Goal: Check status: Check status

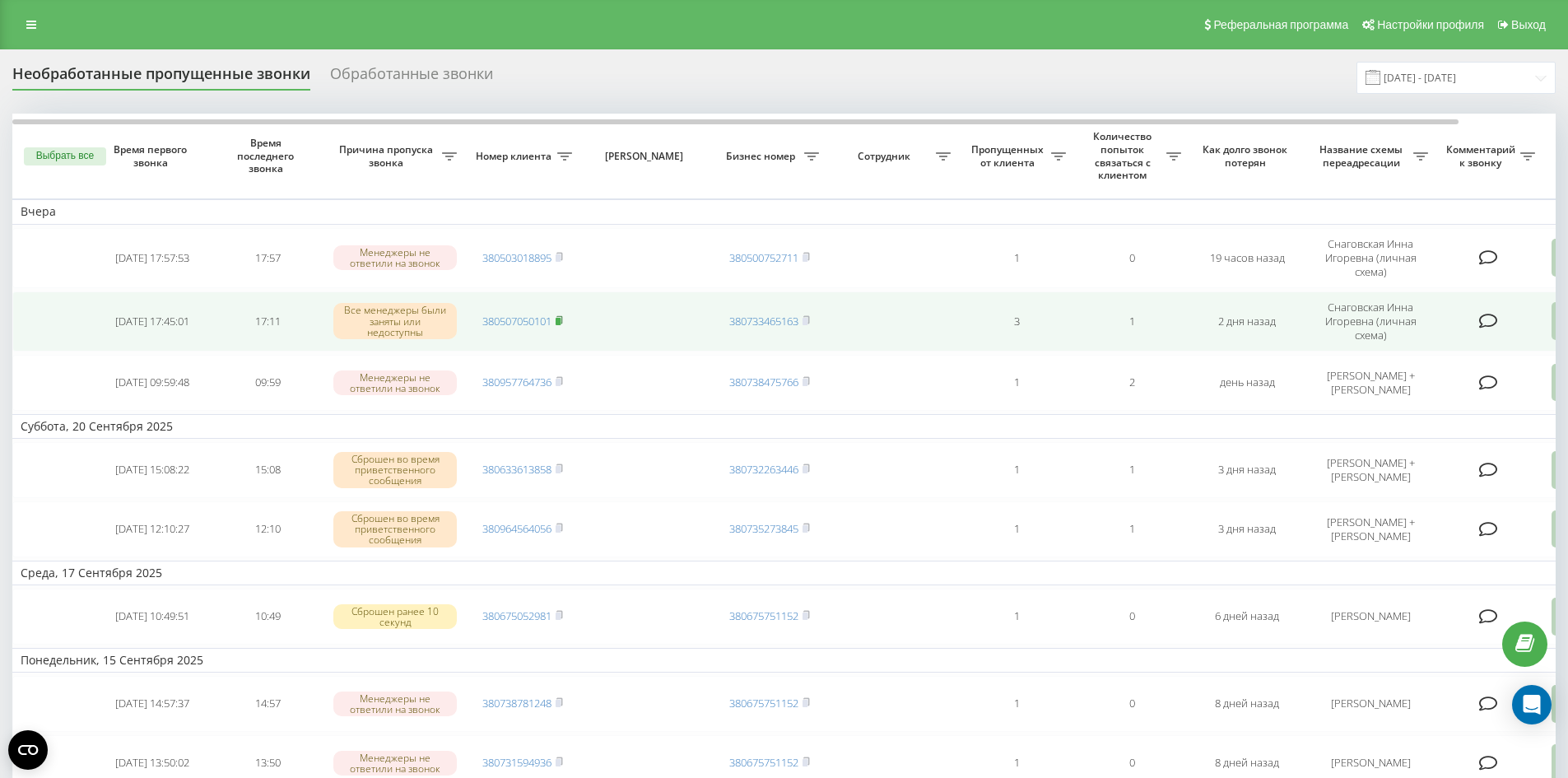
click at [561, 326] on span at bounding box center [559, 321] width 7 height 14
click at [560, 321] on rect at bounding box center [557, 321] width 5 height 7
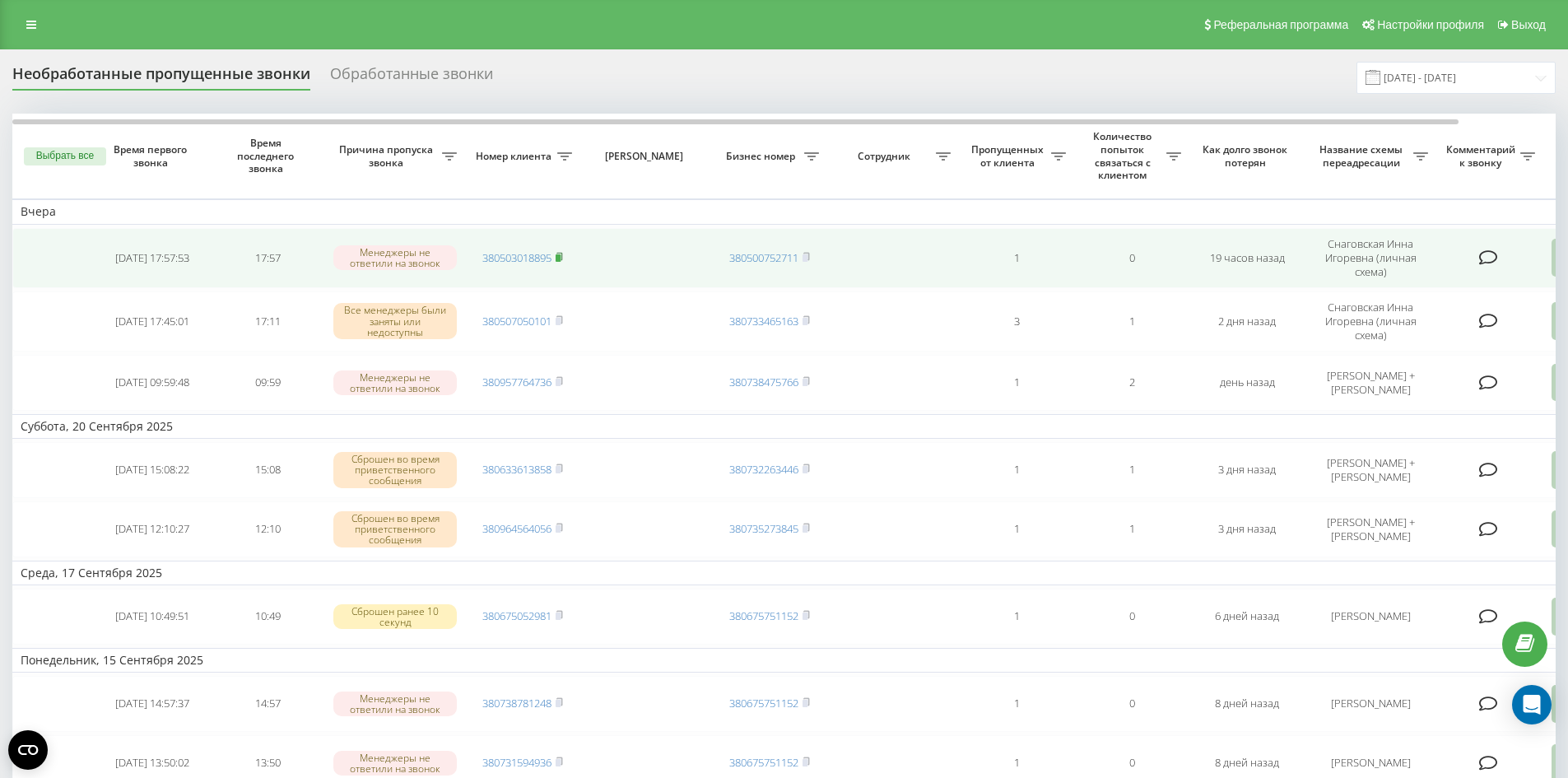
click at [561, 254] on rect at bounding box center [557, 258] width 5 height 7
